Goal: Task Accomplishment & Management: Complete application form

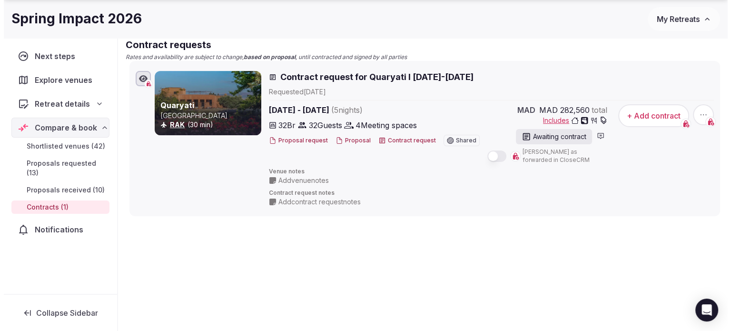
scroll to position [186, 0]
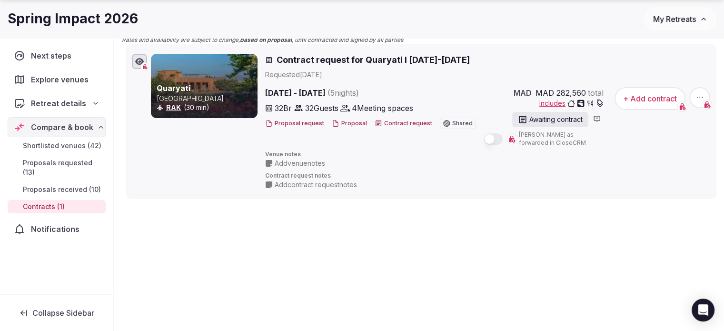
click at [384, 119] on button "Contract request" at bounding box center [403, 123] width 58 height 8
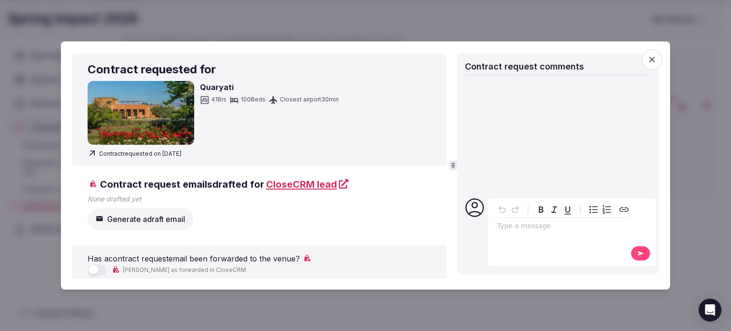
scroll to position [4, 0]
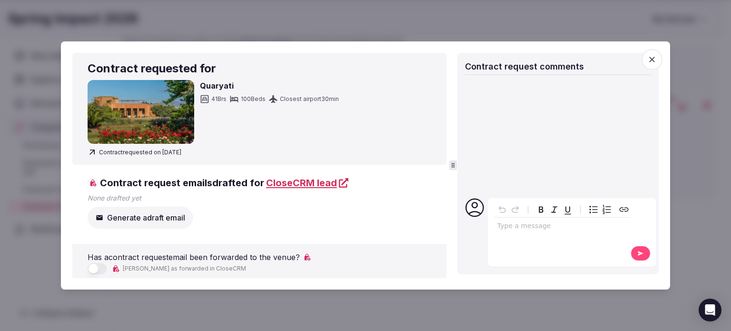
click at [712, 180] on div at bounding box center [365, 165] width 731 height 331
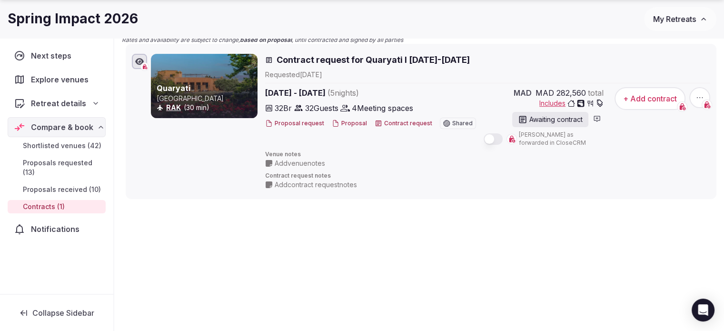
click at [558, 123] on div "Awaiting contract" at bounding box center [550, 119] width 76 height 15
click at [668, 104] on button "+ Add contract" at bounding box center [649, 98] width 71 height 23
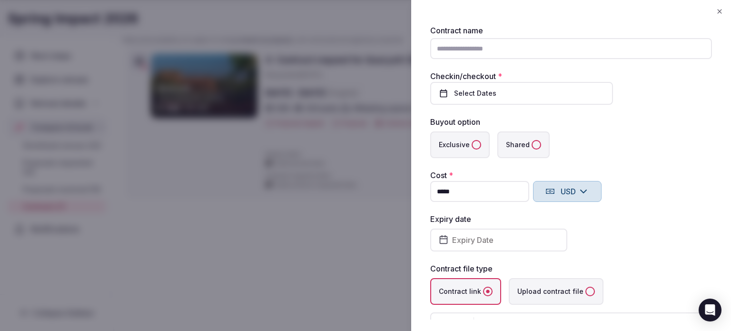
click at [457, 47] on input "Contract name" at bounding box center [571, 48] width 282 height 21
type input "**********"
click at [480, 98] on button "Select Dates" at bounding box center [521, 93] width 183 height 23
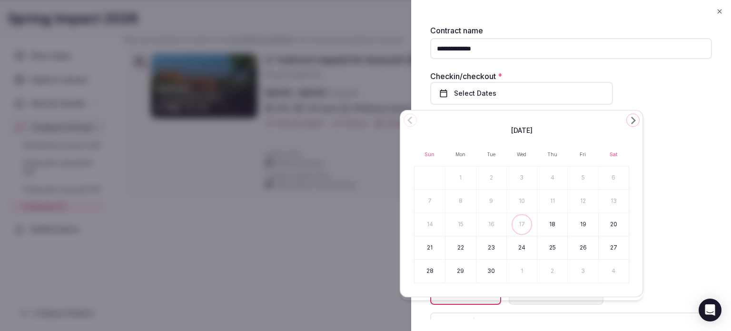
click at [480, 98] on button "Select Dates" at bounding box center [521, 93] width 183 height 23
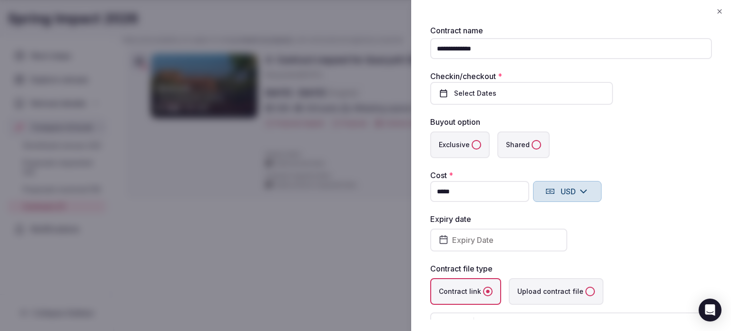
click at [480, 98] on button "Select Dates" at bounding box center [521, 93] width 183 height 23
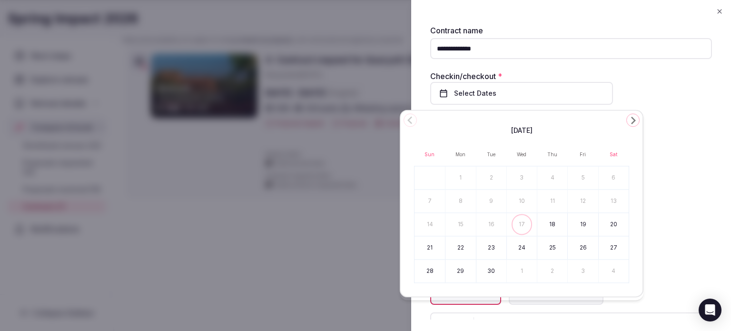
click at [624, 124] on div "[DATE]" at bounding box center [521, 129] width 215 height 11
click at [627, 121] on icon "Go to the Next Month" at bounding box center [632, 119] width 11 height 11
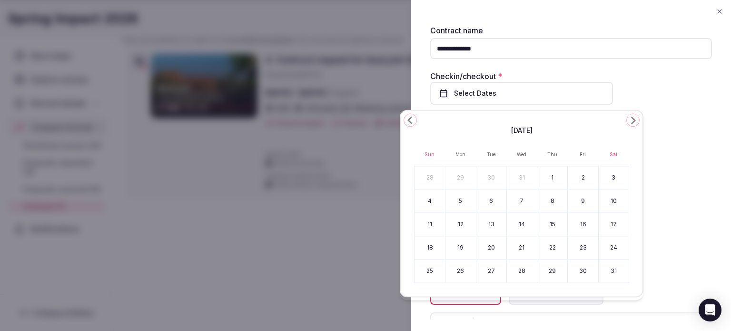
click at [627, 121] on icon "Go to the Next Month" at bounding box center [632, 119] width 11 height 11
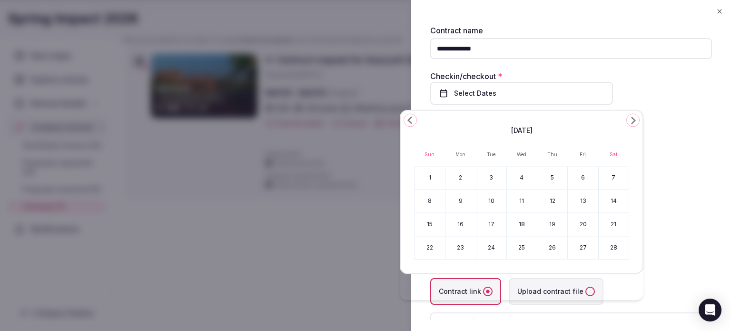
click at [401, 116] on div "[DATE] Sun Mon Tue Wed Thu Fri Sat 1 2 3 4 5 6 7 8 9 10 11 12 13 14 15 16 17 18…" at bounding box center [522, 191] width 244 height 164
click at [406, 122] on icon "Go to the Previous Month" at bounding box center [409, 119] width 11 height 11
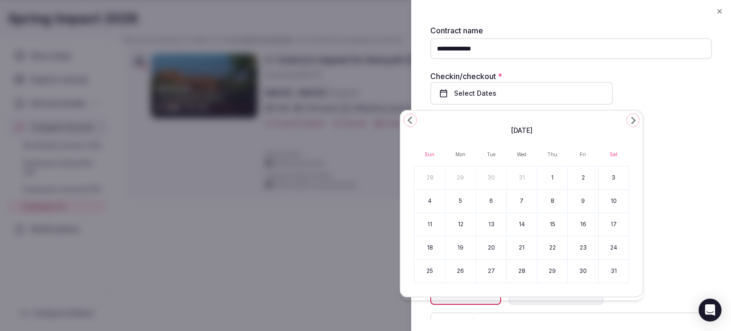
click at [431, 275] on button "25" at bounding box center [429, 270] width 30 height 23
click at [575, 272] on button "30" at bounding box center [583, 270] width 30 height 23
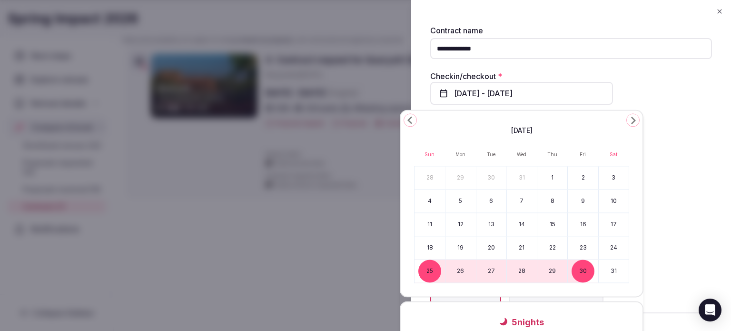
click at [685, 124] on div "Buyout option" at bounding box center [571, 121] width 282 height 11
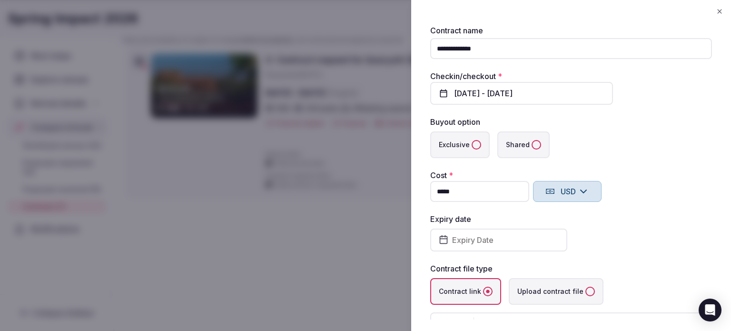
click at [460, 149] on label "Exclusive" at bounding box center [459, 144] width 59 height 27
click at [471, 149] on button "Exclusive" at bounding box center [476, 145] width 10 height 10
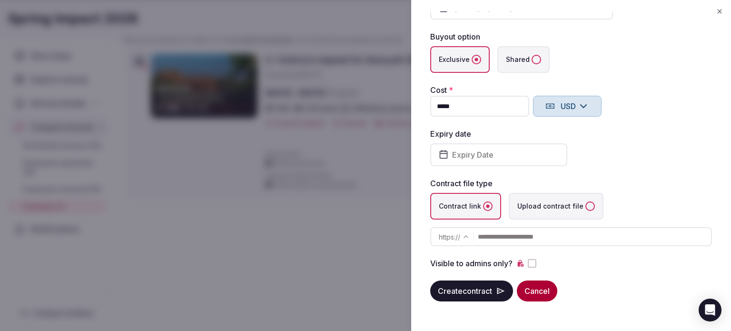
click at [484, 148] on button "Expiry Date" at bounding box center [498, 154] width 137 height 23
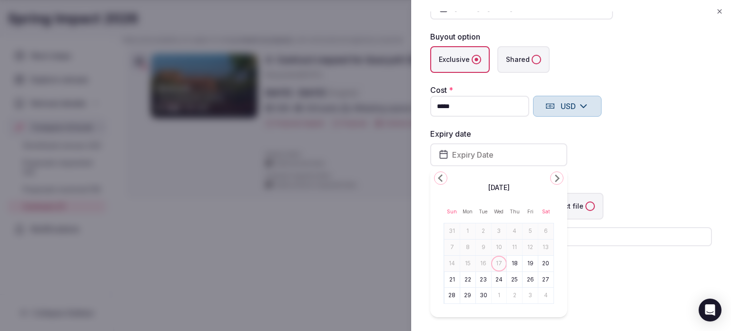
click at [635, 151] on div "Expiry date Expiry Date" at bounding box center [571, 147] width 282 height 38
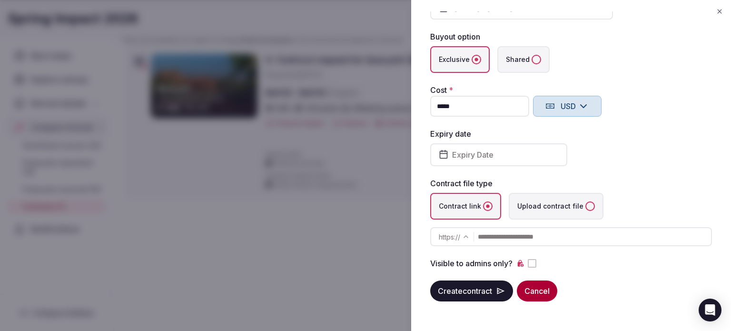
type input "*"
click at [487, 104] on input "*" at bounding box center [479, 106] width 99 height 21
type input "*****"
type input "**********"
click at [584, 109] on icon "button" at bounding box center [583, 105] width 11 height 11
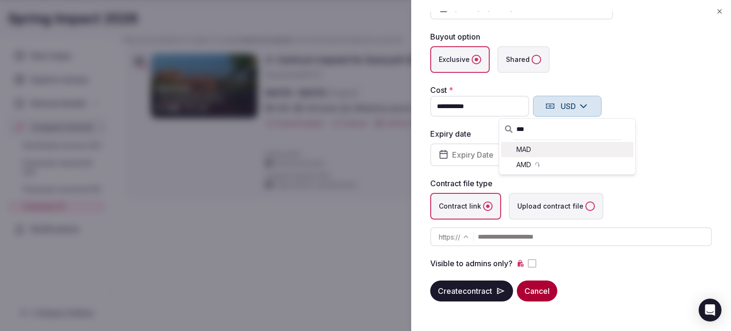
type input "***"
click at [527, 153] on div "MAD" at bounding box center [567, 149] width 132 height 15
type input "**********"
click at [689, 156] on div "Expiry date Expiry Date" at bounding box center [571, 147] width 282 height 38
click at [562, 215] on label "Upload contract file" at bounding box center [556, 206] width 95 height 27
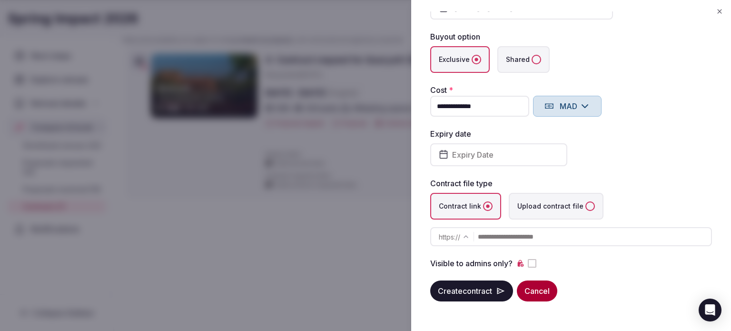
click at [585, 211] on file "Upload contract file" at bounding box center [590, 206] width 10 height 10
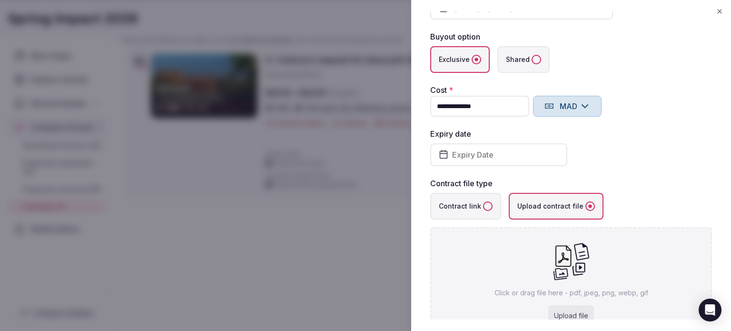
click at [567, 262] on icon at bounding box center [562, 255] width 21 height 21
click at [563, 252] on icon at bounding box center [562, 255] width 21 height 21
type input "**********"
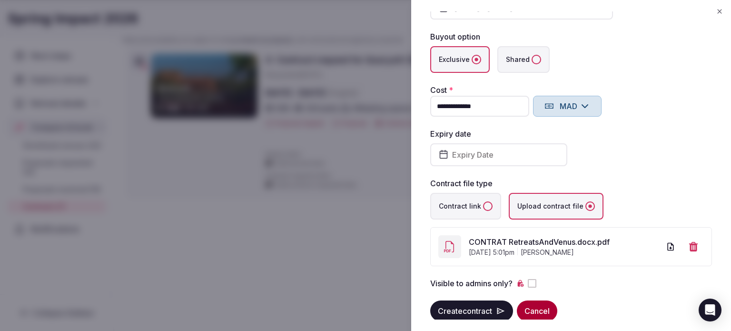
drag, startPoint x: 504, startPoint y: 310, endPoint x: 514, endPoint y: 294, distance: 18.0
click at [504, 310] on icon "submit" at bounding box center [501, 311] width 10 height 10
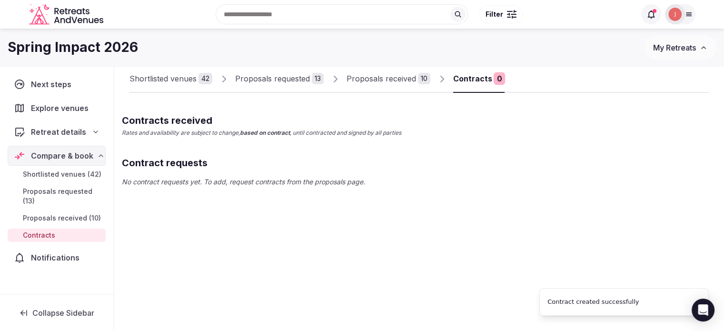
scroll to position [37, 0]
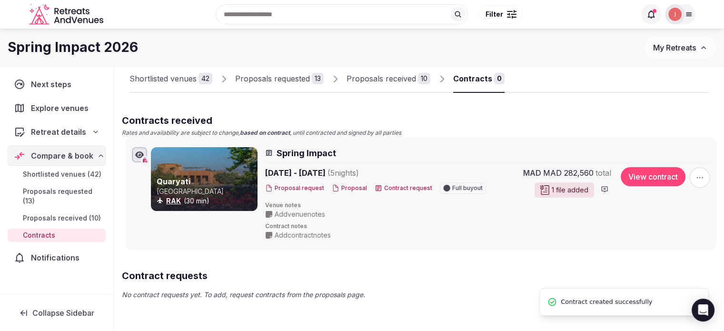
click at [452, 247] on li "Quaryati [GEOGRAPHIC_DATA] RAK (30 min) Spring Impact [DATE] - [DATE] ( 5 night…" at bounding box center [421, 193] width 590 height 113
click at [636, 175] on button "View contract" at bounding box center [652, 176] width 65 height 19
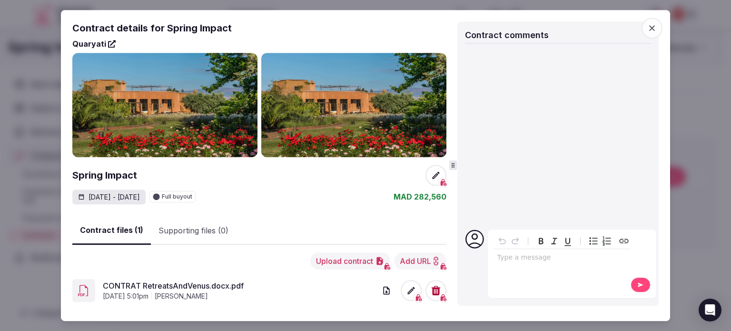
click at [650, 28] on icon "button" at bounding box center [652, 28] width 10 height 10
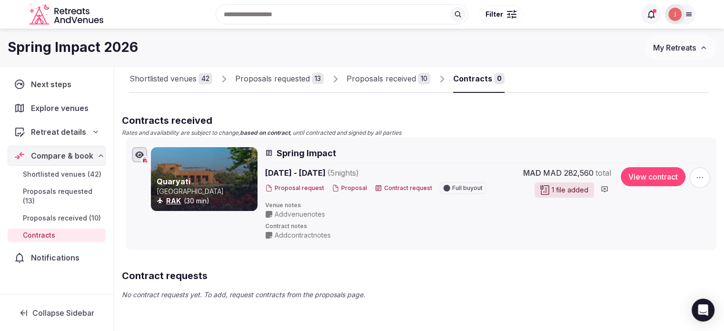
click at [700, 173] on icon "button" at bounding box center [700, 178] width 10 height 10
click at [582, 224] on span "Contract notes" at bounding box center [487, 226] width 445 height 8
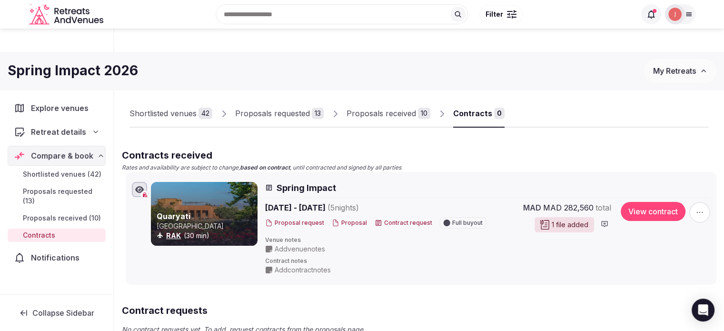
scroll to position [0, 0]
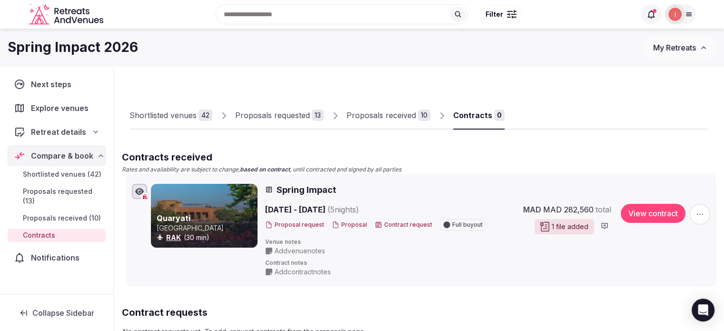
click at [565, 228] on div "1 file added" at bounding box center [563, 226] width 59 height 15
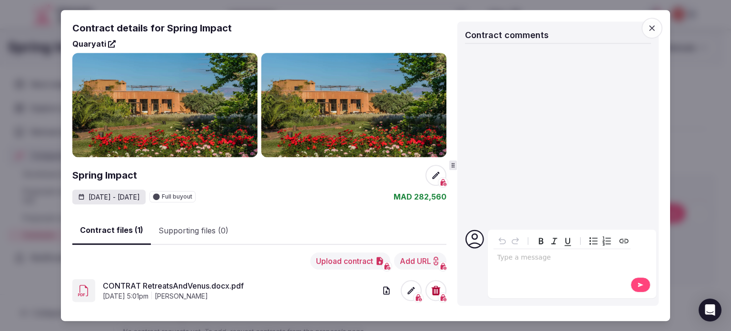
click at [705, 127] on div at bounding box center [365, 165] width 731 height 331
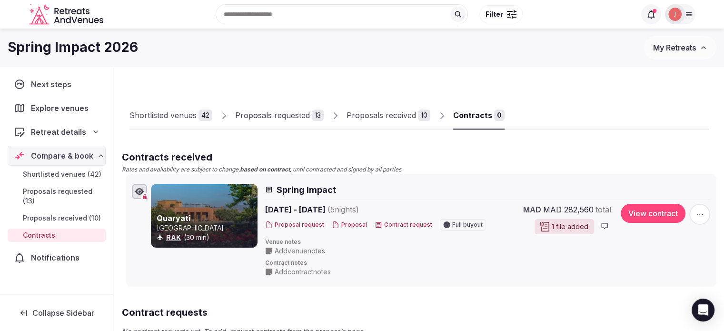
click at [693, 213] on span "button" at bounding box center [699, 214] width 21 height 21
click at [554, 162] on h2 "Contracts received" at bounding box center [419, 156] width 594 height 13
click at [552, 204] on span "MAD 282,560" at bounding box center [568, 209] width 50 height 11
click at [559, 230] on div "1 file added" at bounding box center [563, 226] width 59 height 15
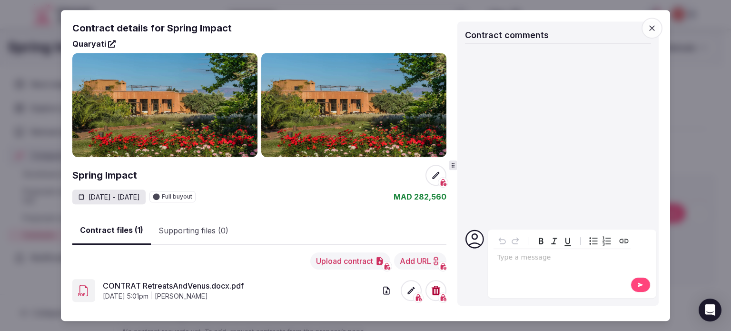
click at [690, 151] on div at bounding box center [365, 165] width 731 height 331
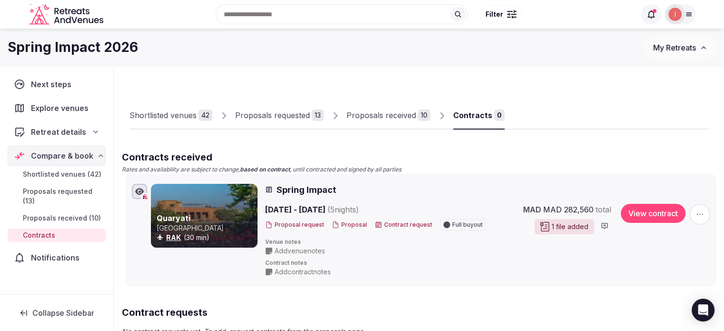
click at [509, 93] on div "Shortlisted venues 42 Proposals requested 13 Proposals received 10 Contracts 0" at bounding box center [418, 108] width 579 height 44
click at [400, 112] on div "Proposals received" at bounding box center [380, 114] width 69 height 11
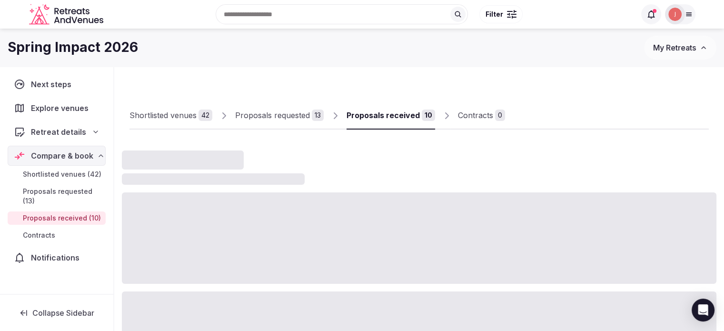
click at [481, 117] on div "Contracts" at bounding box center [475, 114] width 35 height 11
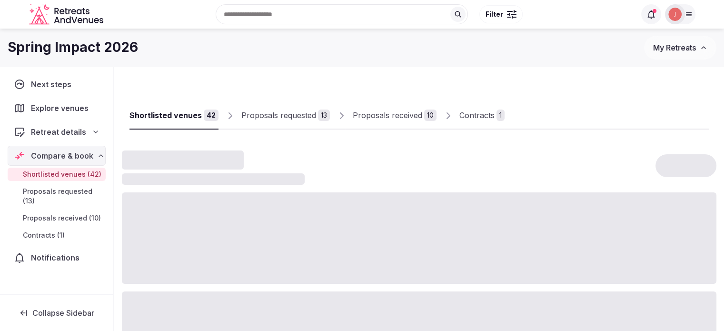
click at [476, 120] on div "Contracts" at bounding box center [476, 114] width 35 height 11
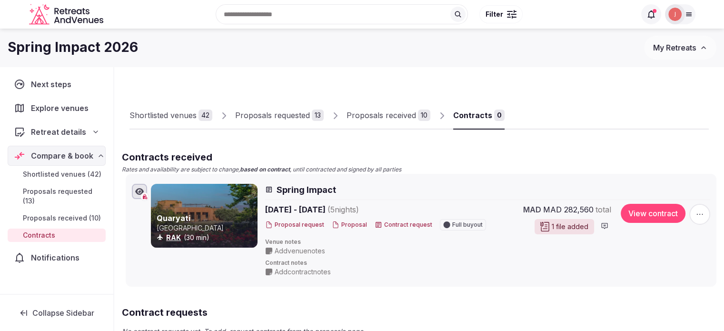
scroll to position [48, 0]
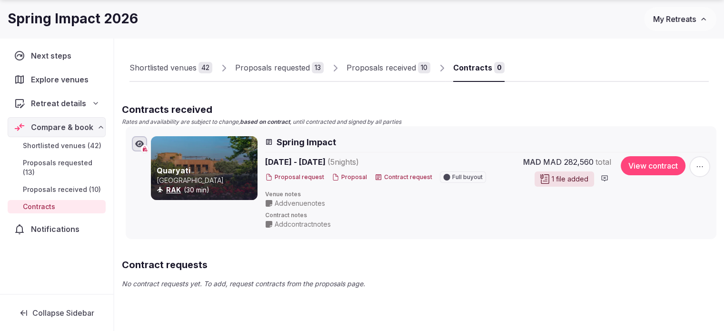
click at [337, 39] on div "Shortlisted venues 42 Proposals requested 13 Proposals received 10 Contracts 0" at bounding box center [418, 60] width 579 height 44
